Goal: Transaction & Acquisition: Purchase product/service

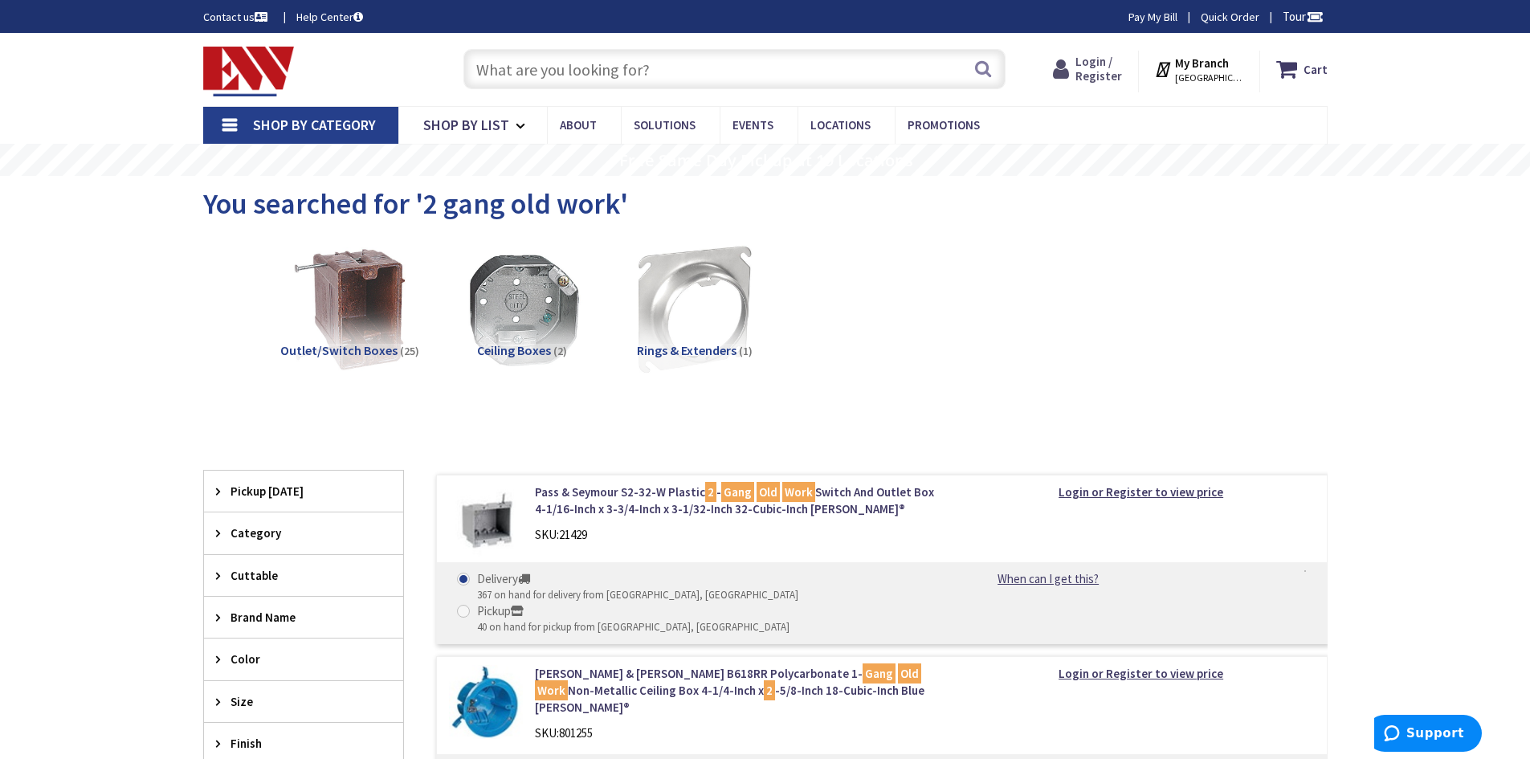
click at [1096, 65] on span "Login / Register" at bounding box center [1099, 69] width 47 height 30
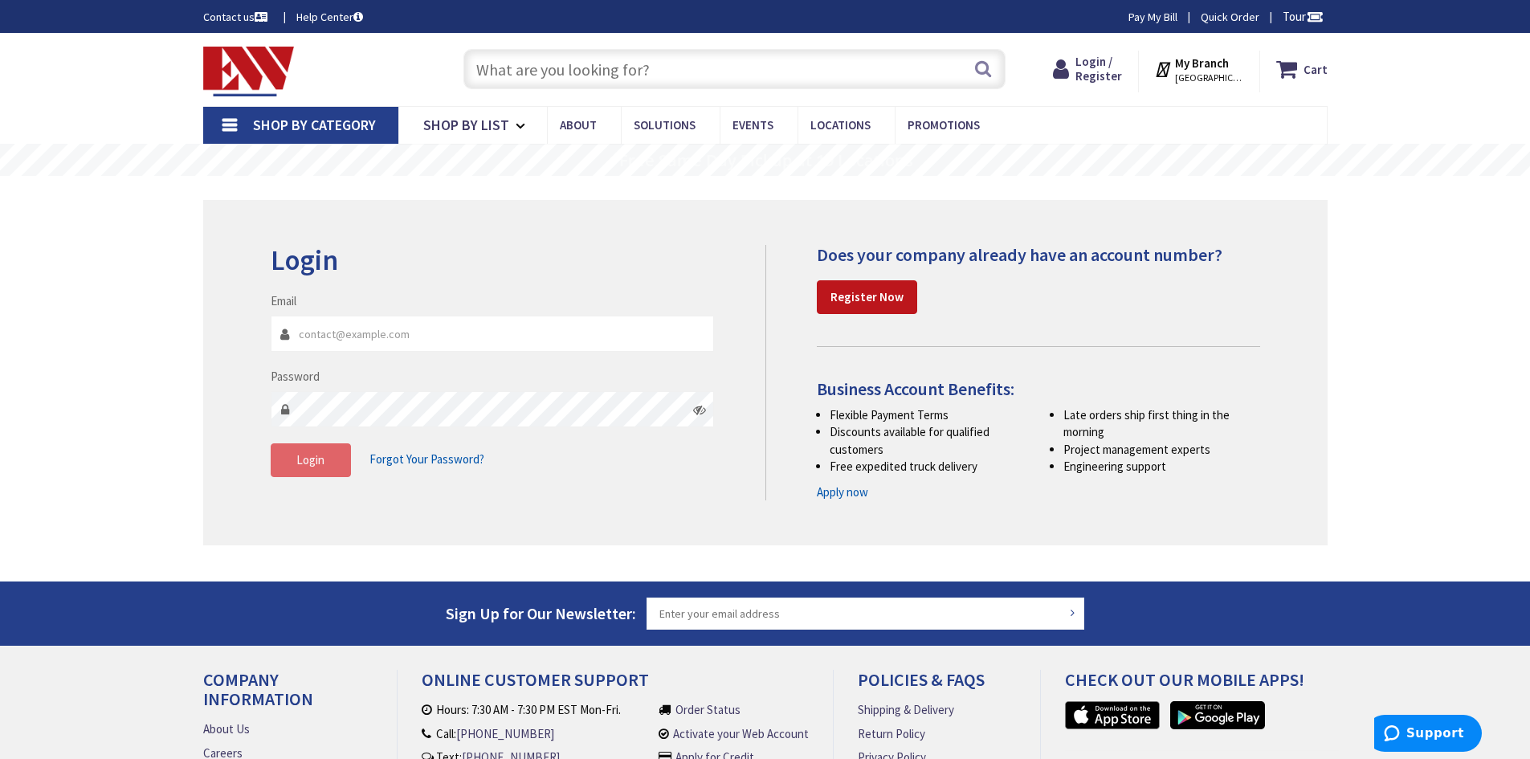
type input "shawnfrench@chelectric.com"
click at [324, 474] on button "Login" at bounding box center [311, 460] width 80 height 34
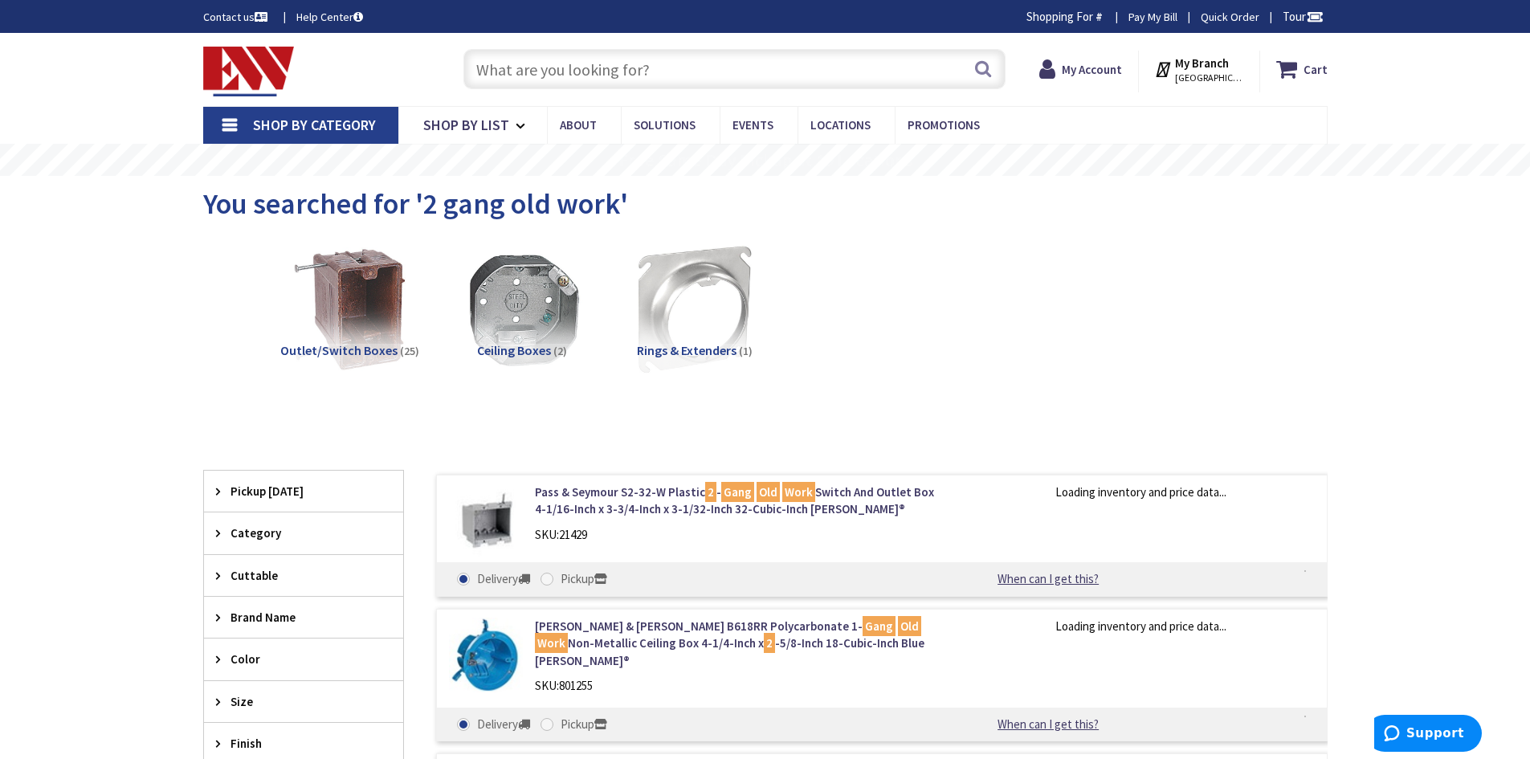
click at [576, 88] on input "text" at bounding box center [734, 69] width 542 height 40
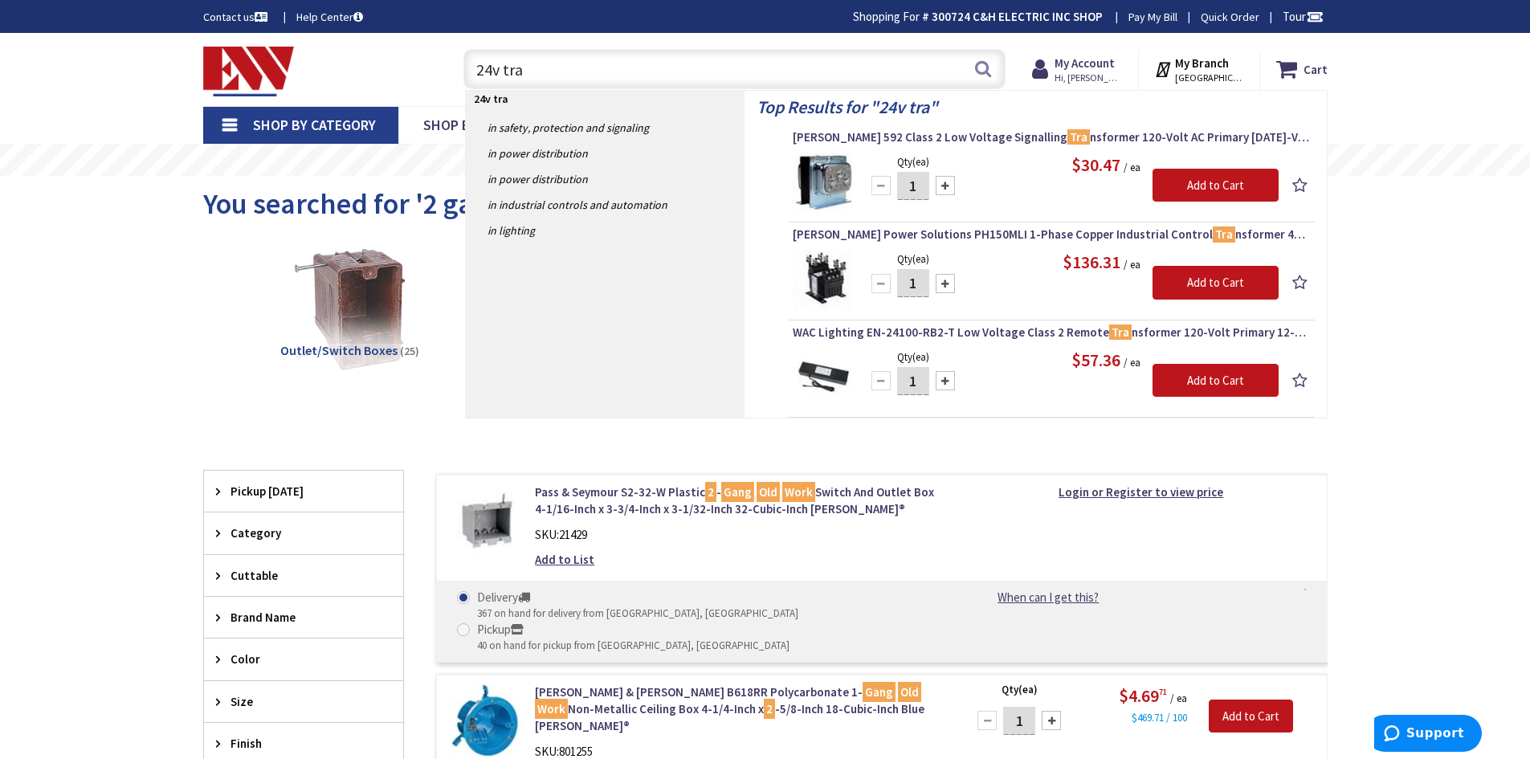
drag, startPoint x: 533, startPoint y: 76, endPoint x: 429, endPoint y: 74, distance: 104.4
click at [429, 74] on div "Toggle Nav 24v tra 24v tra Search Cart My Cart Close" at bounding box center [765, 70] width 1149 height 54
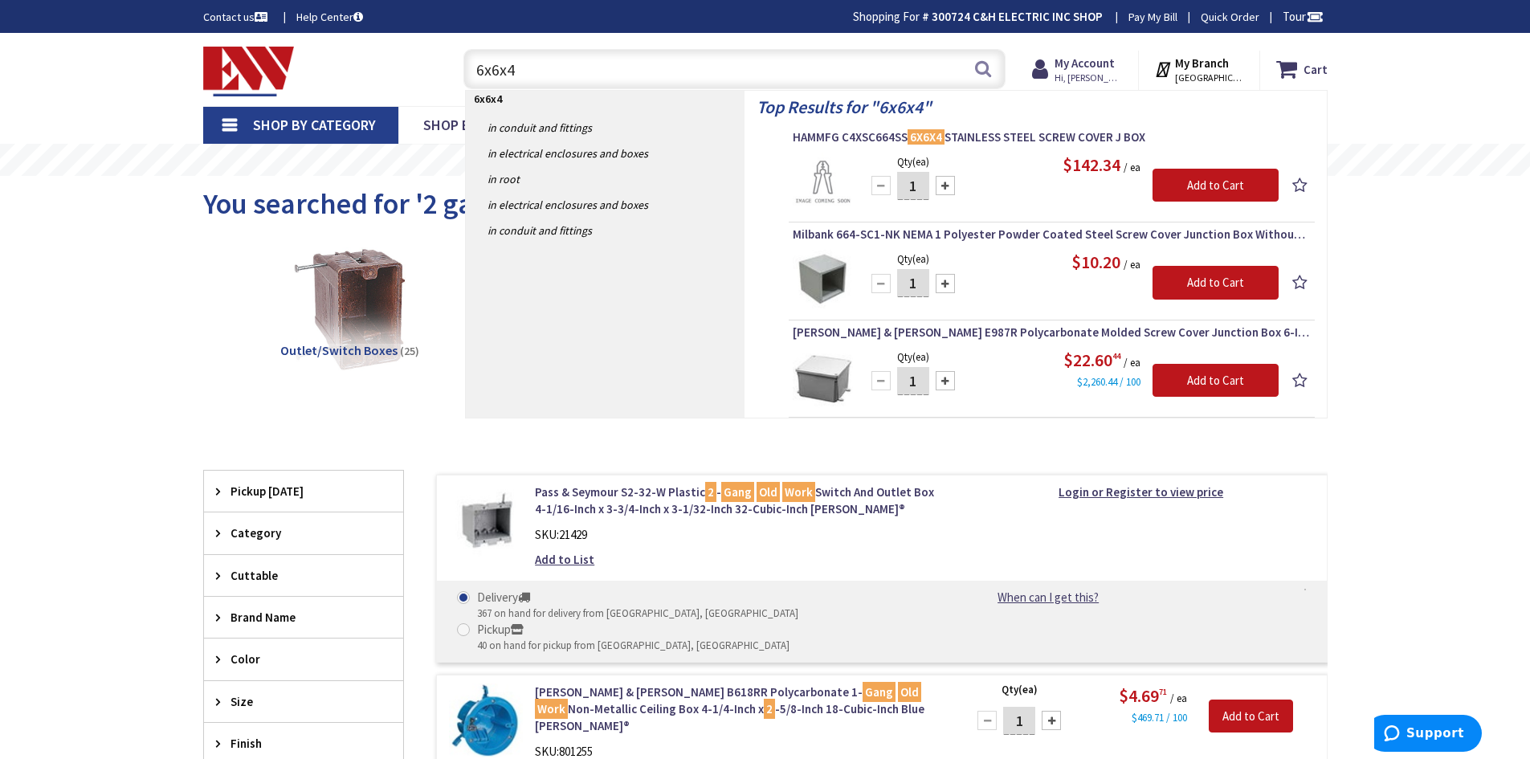
drag, startPoint x: 526, startPoint y: 63, endPoint x: 416, endPoint y: 78, distance: 111.0
click at [416, 78] on div "Toggle Nav 6x6x4 6x6x4 Search Cart My Cart Close" at bounding box center [765, 70] width 1149 height 54
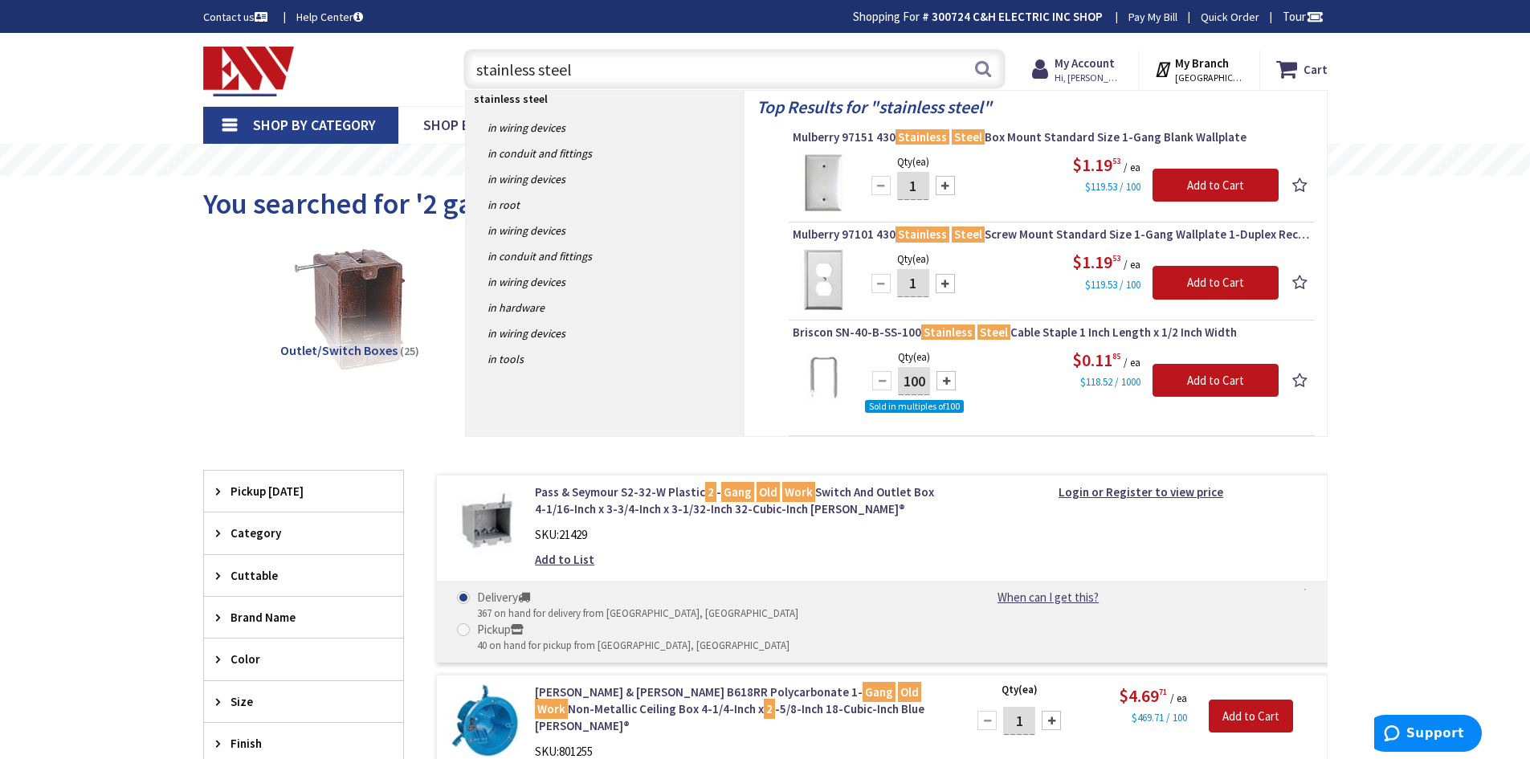
click at [401, 79] on div "Toggle Nav stainless steel stainless steel Search Cart My Cart Close" at bounding box center [765, 70] width 1149 height 54
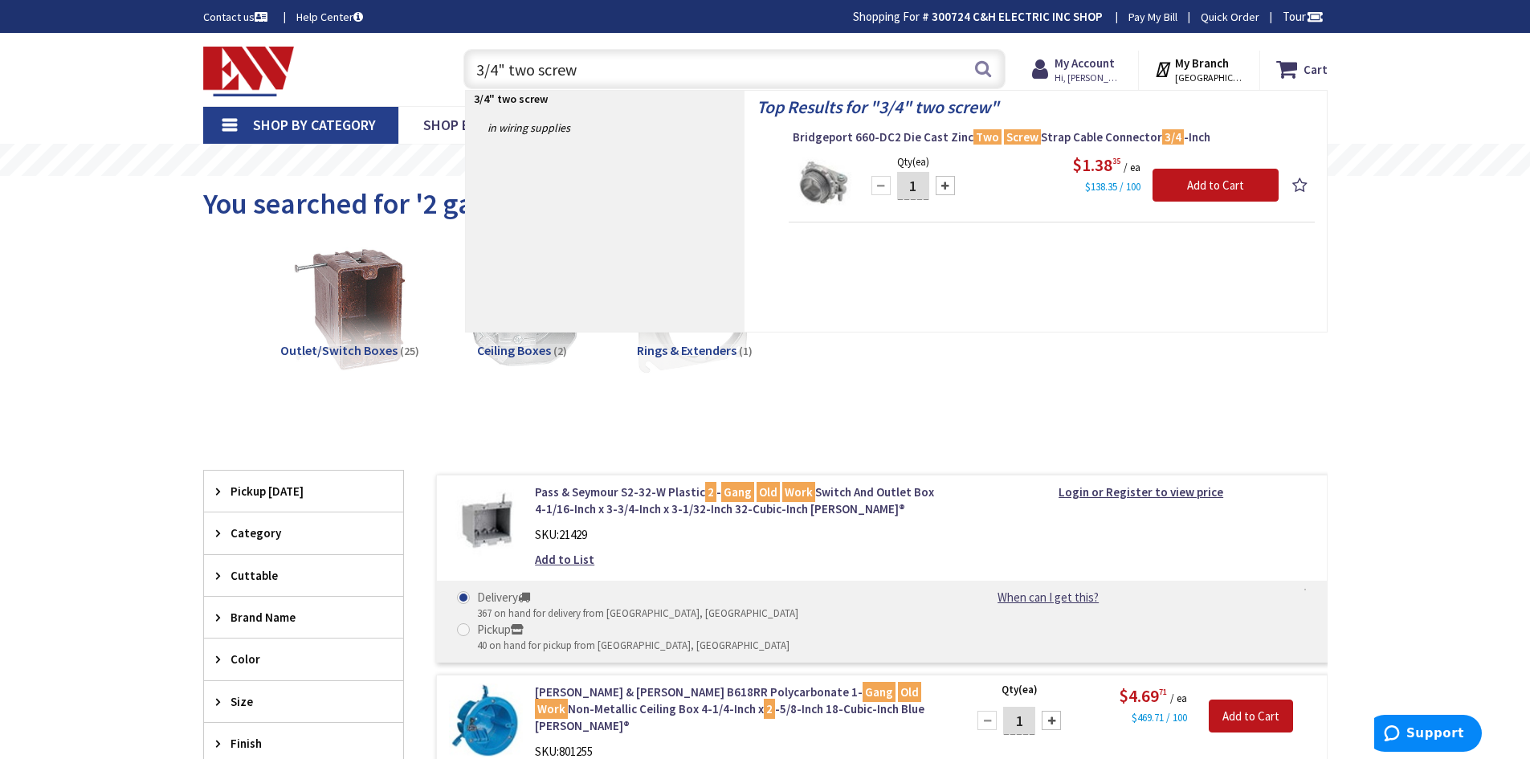
drag, startPoint x: 615, startPoint y: 70, endPoint x: 376, endPoint y: 76, distance: 238.6
click at [376, 76] on div "Toggle Nav 3/4" two screw 3/4" two screw Search Cart My Cart Close" at bounding box center [765, 70] width 1149 height 54
type input "Twin MC Connector"
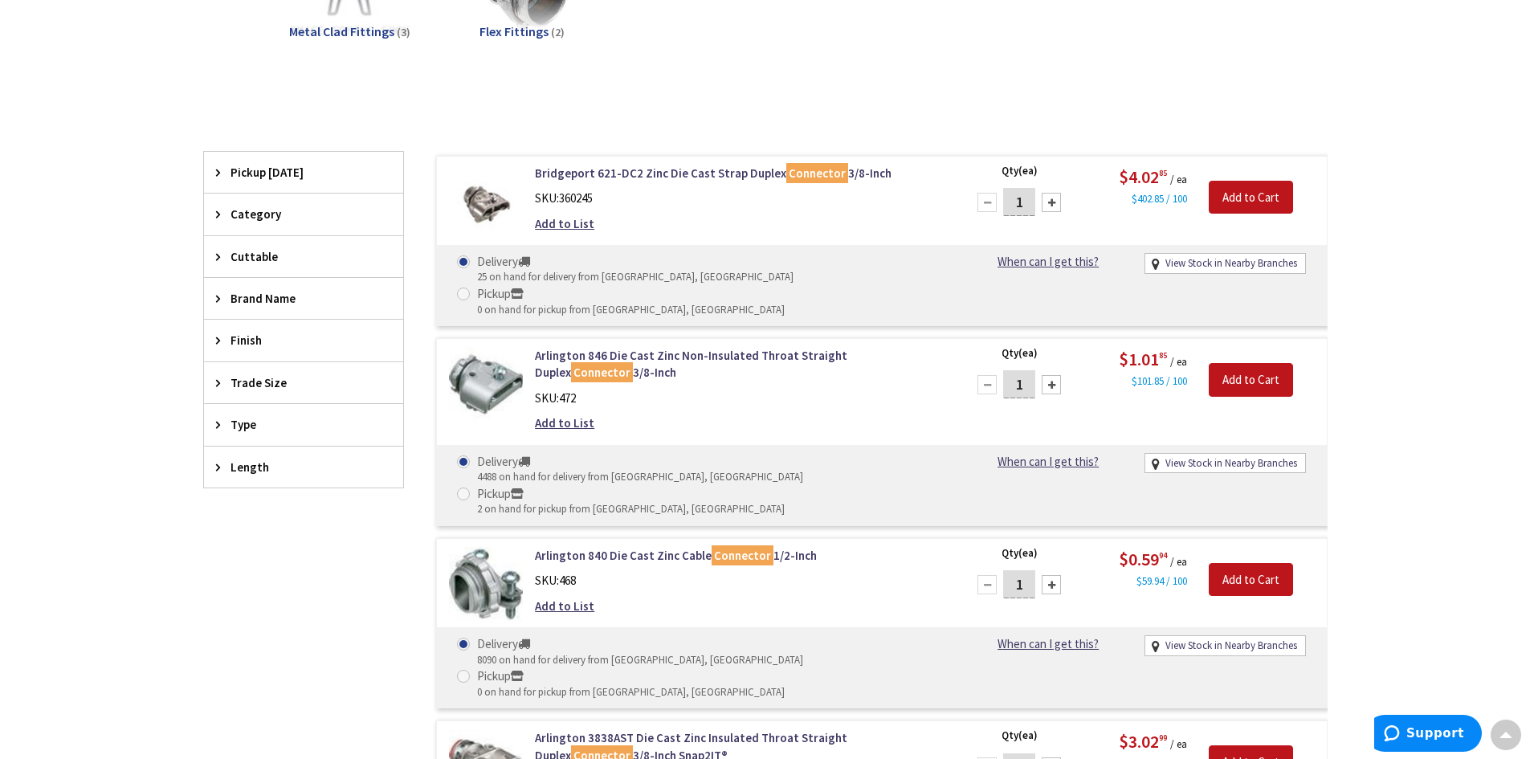
scroll to position [324, 0]
